Goal: Task Accomplishment & Management: Use online tool/utility

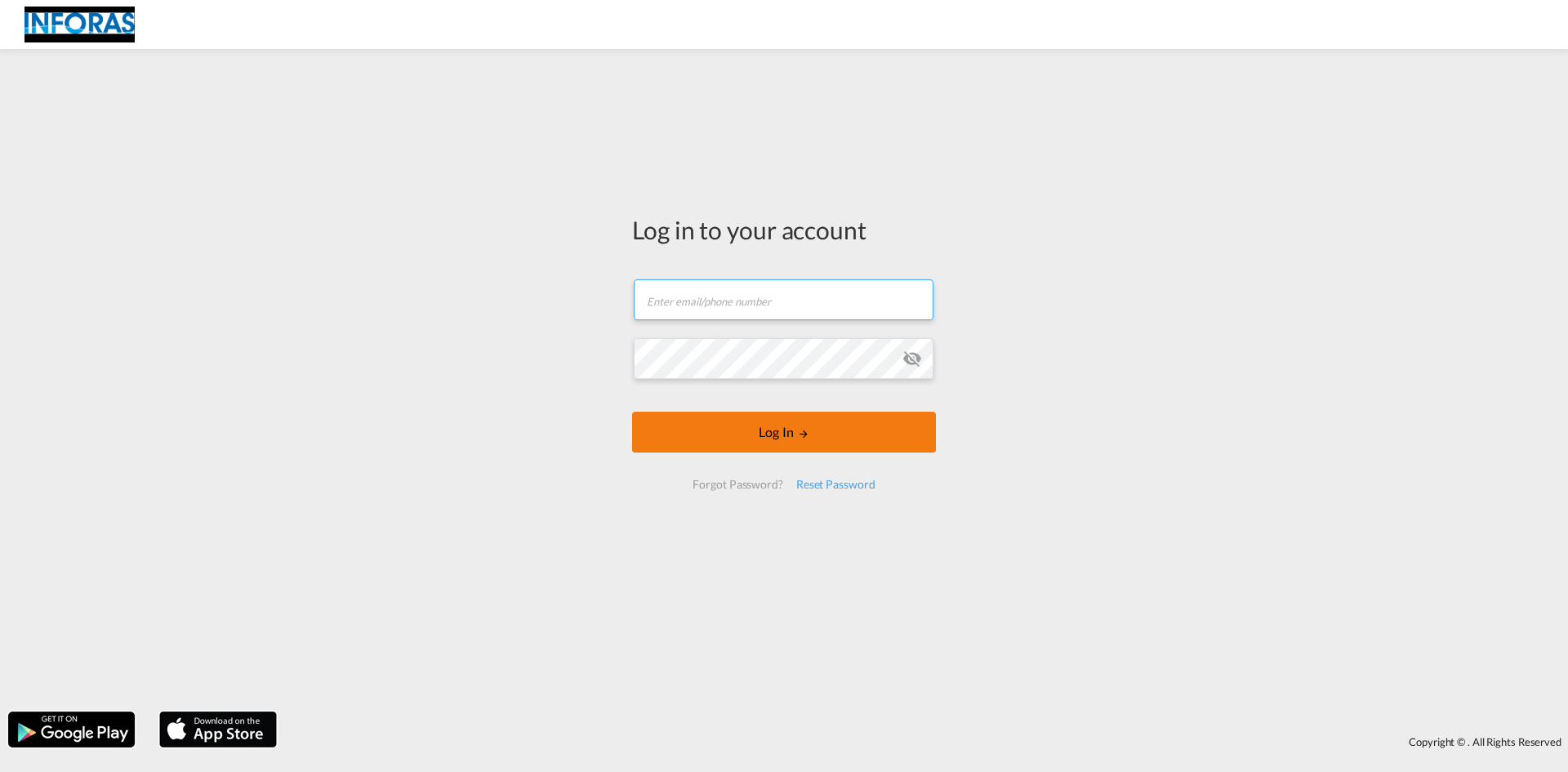
type input "[EMAIL_ADDRESS][DOMAIN_NAME]"
click at [794, 429] on form "[EMAIL_ADDRESS][DOMAIN_NAME] Email field is required Password field is required…" at bounding box center [783, 384] width 304 height 242
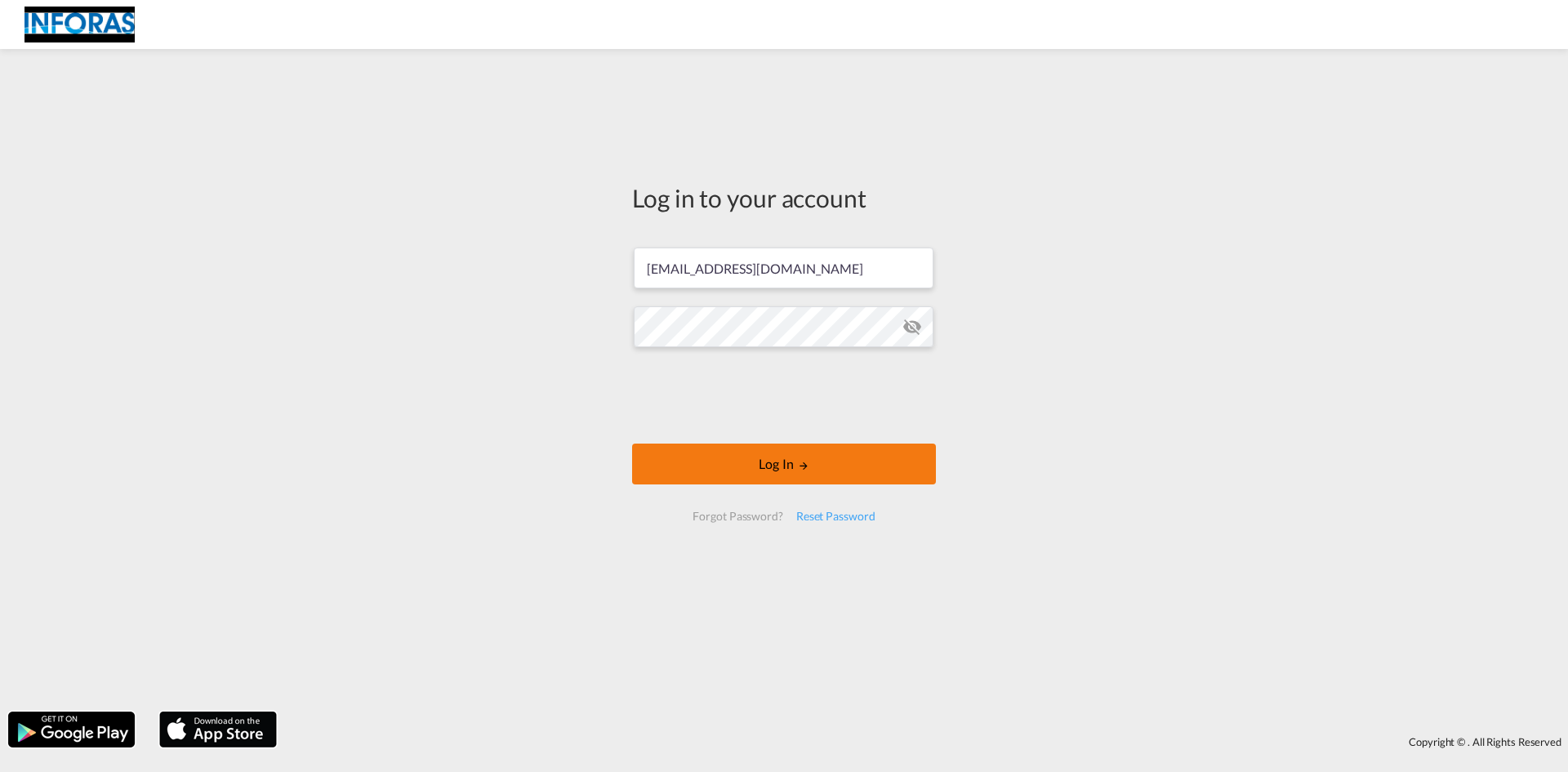
click at [710, 443] on button "Log In" at bounding box center [783, 463] width 304 height 41
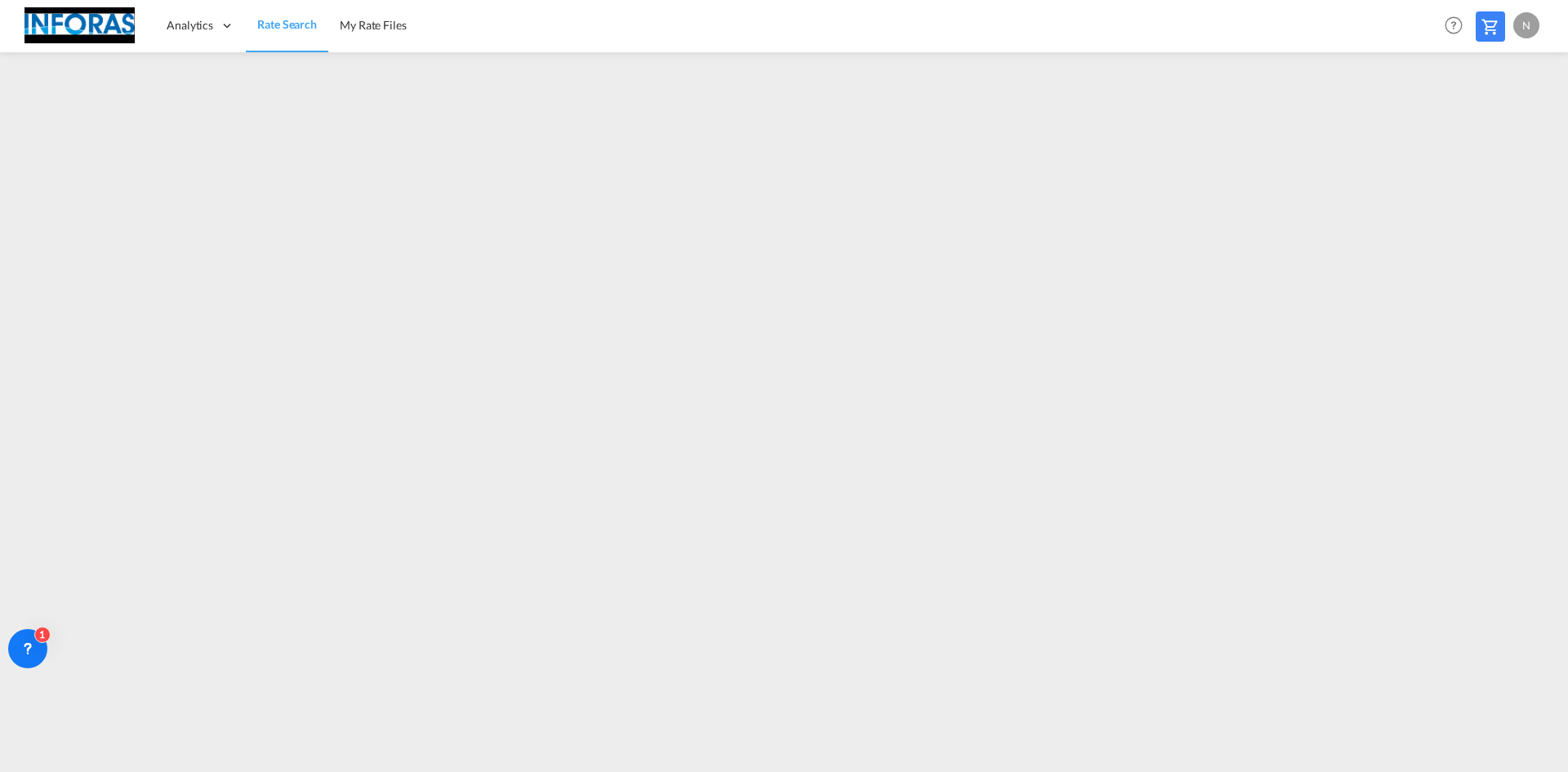
click at [284, 31] on span "Rate Search" at bounding box center [287, 24] width 59 height 14
